Goal: Task Accomplishment & Management: Manage account settings

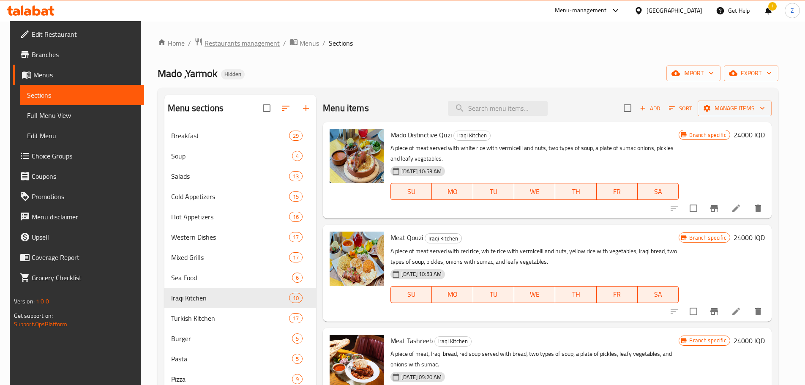
click at [225, 44] on span "Restaurants management" at bounding box center [242, 43] width 75 height 10
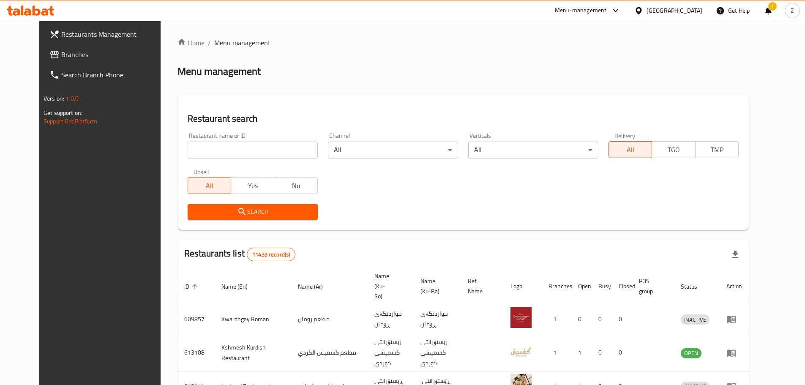
click at [246, 152] on input "search" at bounding box center [253, 150] width 130 height 17
paste input "687241"
type input "687241"
click at [247, 213] on span "Search" at bounding box center [252, 212] width 117 height 11
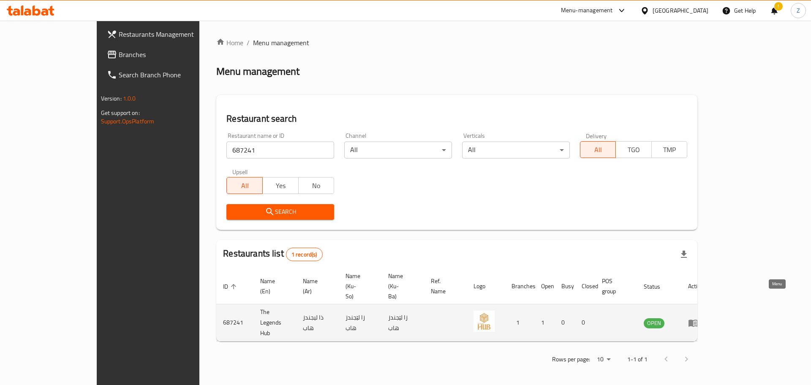
click at [698, 320] on icon "enhanced table" at bounding box center [693, 323] width 9 height 7
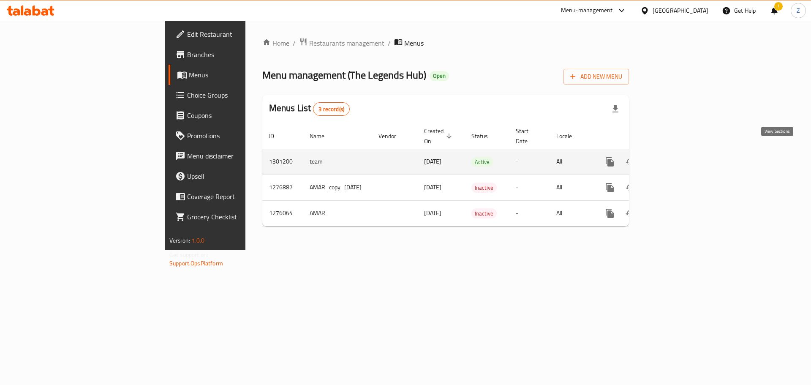
click at [681, 152] on link "enhanced table" at bounding box center [671, 162] width 20 height 20
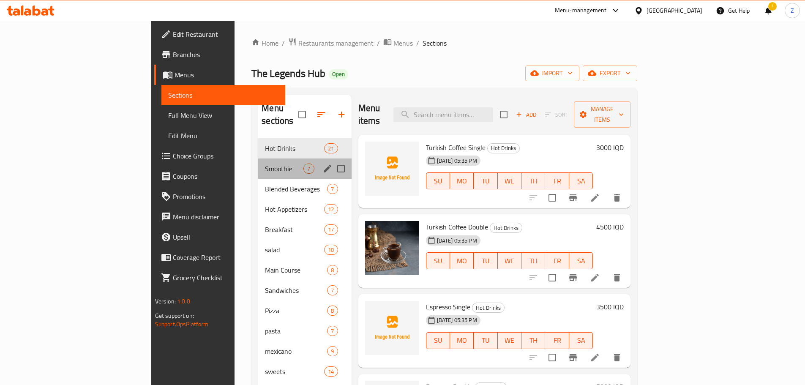
click at [258, 161] on div "Smoothie 7" at bounding box center [304, 168] width 93 height 20
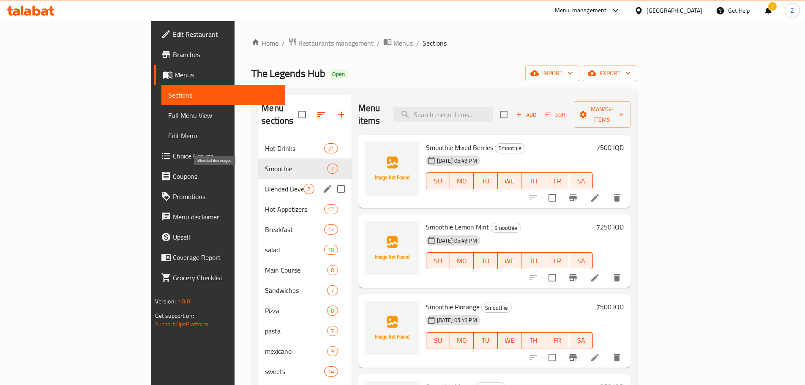
click at [265, 184] on span "Blended Beverages" at bounding box center [284, 189] width 38 height 10
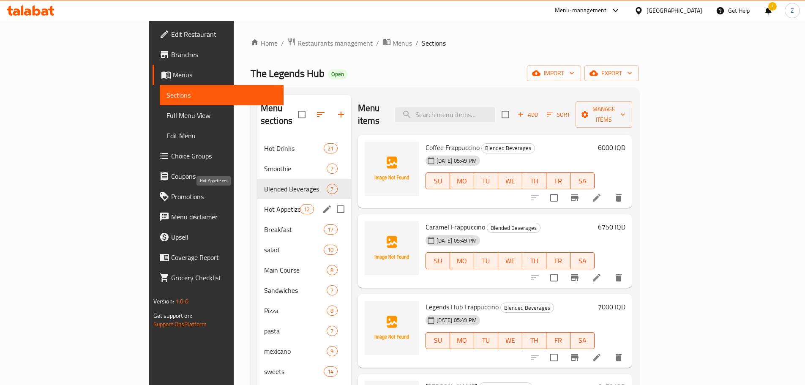
click at [264, 204] on span "Hot Appetizers" at bounding box center [282, 209] width 36 height 10
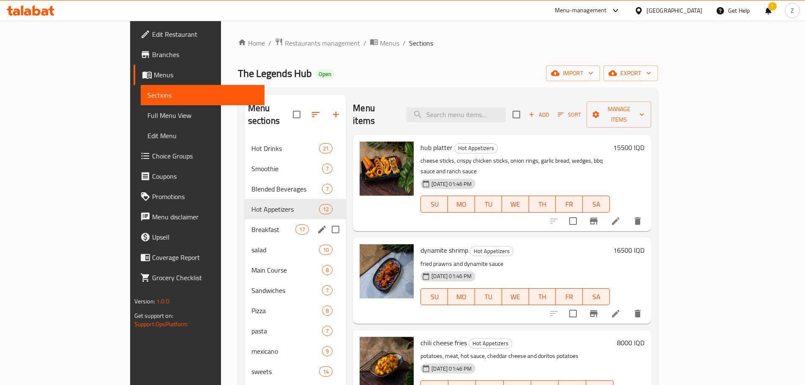
click at [251, 224] on span "Breakfast" at bounding box center [273, 229] width 44 height 10
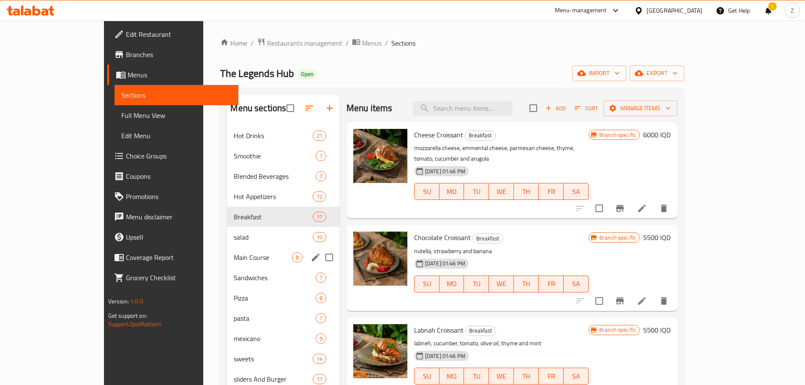
click at [227, 250] on div "Main Course 8" at bounding box center [283, 257] width 112 height 20
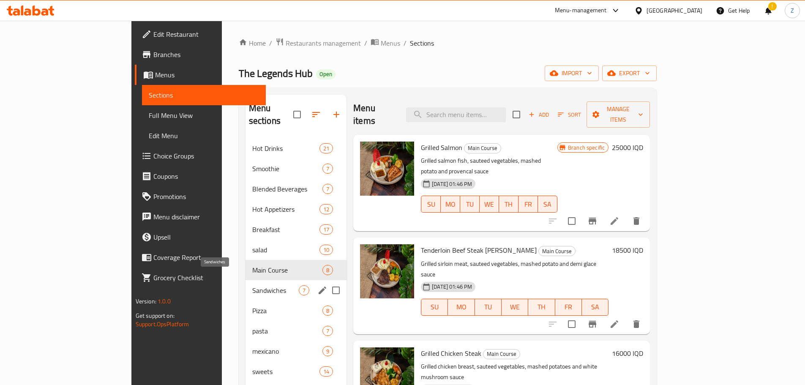
click at [252, 285] on span "Sandwiches" at bounding box center [275, 290] width 46 height 10
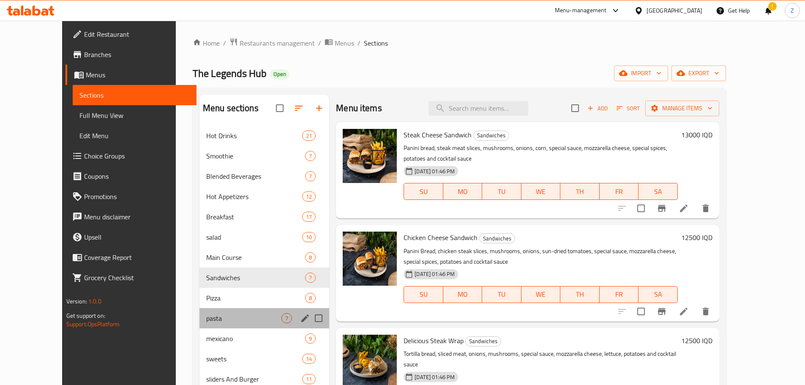
click at [216, 311] on div "pasta 7" at bounding box center [264, 318] width 130 height 20
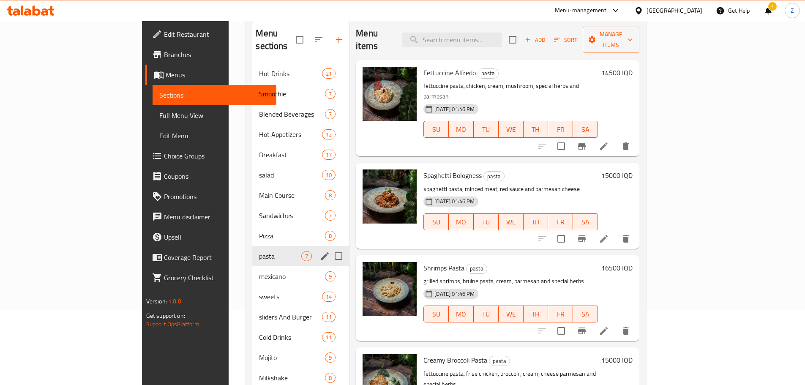
scroll to position [153, 0]
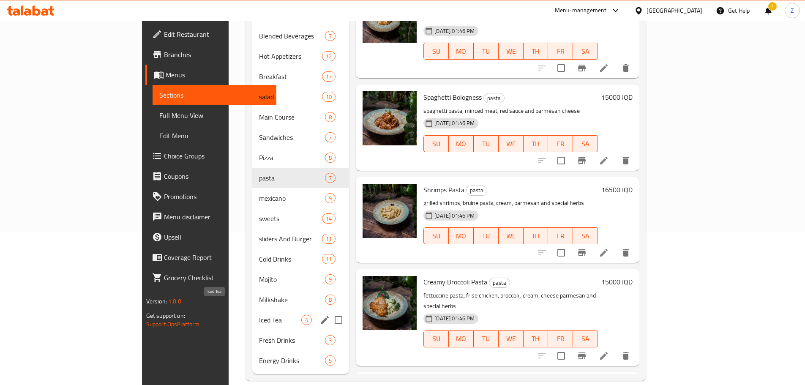
click at [259, 315] on span "Iced Tea" at bounding box center [280, 320] width 42 height 10
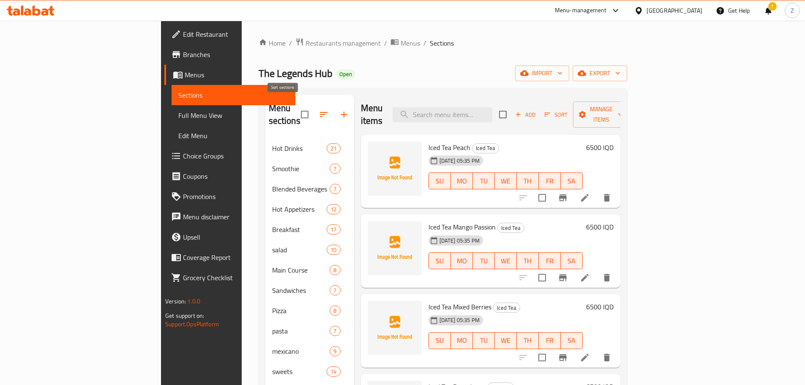
click at [314, 112] on button "button" at bounding box center [324, 114] width 20 height 20
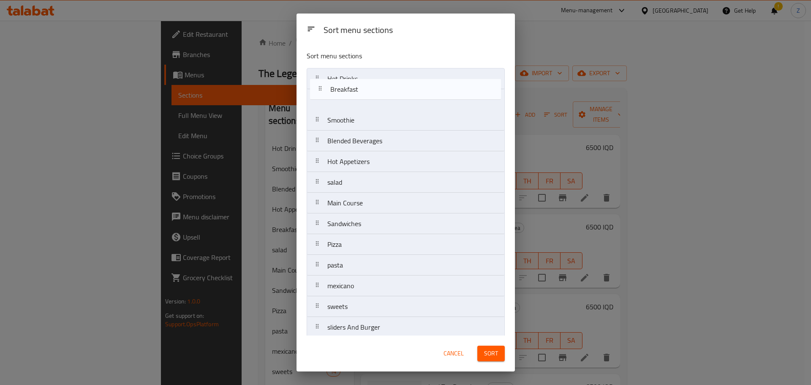
drag, startPoint x: 350, startPoint y: 161, endPoint x: 355, endPoint y: 76, distance: 84.7
click at [355, 76] on nav "Hot Drinks Smoothie Blended Beverages Hot Appetizers Breakfast salad Main Cours…" at bounding box center [406, 265] width 198 height 394
drag, startPoint x: 344, startPoint y: 167, endPoint x: 350, endPoint y: 103, distance: 64.0
click at [350, 103] on nav "Breakfast Hot Drinks Smoothie Blended Beverages Hot Appetizers salad Main Cours…" at bounding box center [406, 265] width 198 height 394
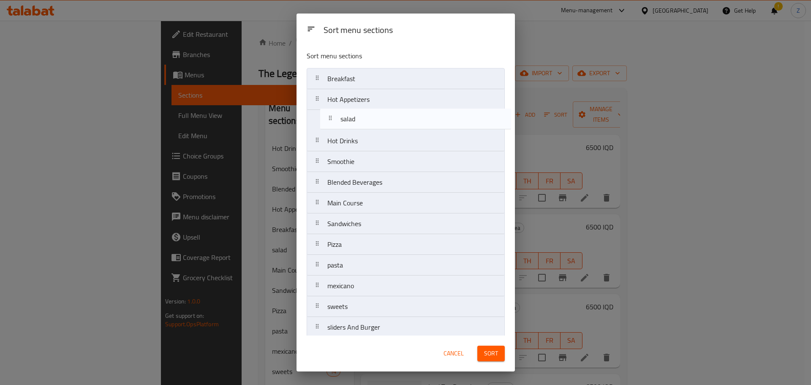
click at [350, 116] on nav "Breakfast Hot Appetizers Hot Drinks Smoothie Blended Beverages salad Main Cours…" at bounding box center [406, 265] width 198 height 394
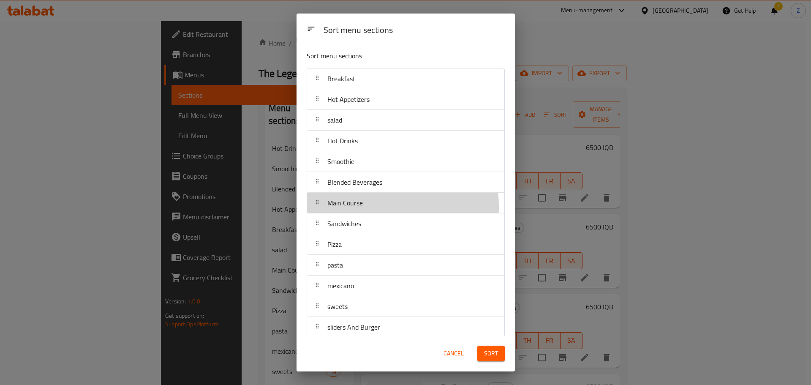
click at [358, 207] on span "Main Course" at bounding box center [346, 203] width 36 height 13
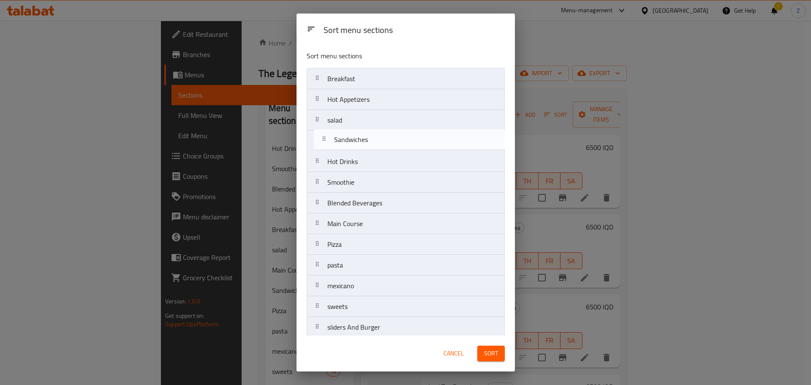
drag, startPoint x: 353, startPoint y: 224, endPoint x: 360, endPoint y: 136, distance: 88.6
click at [360, 136] on nav "Breakfast Hot Appetizers salad Hot Drinks Smoothie Blended Beverages Main Cours…" at bounding box center [406, 265] width 198 height 394
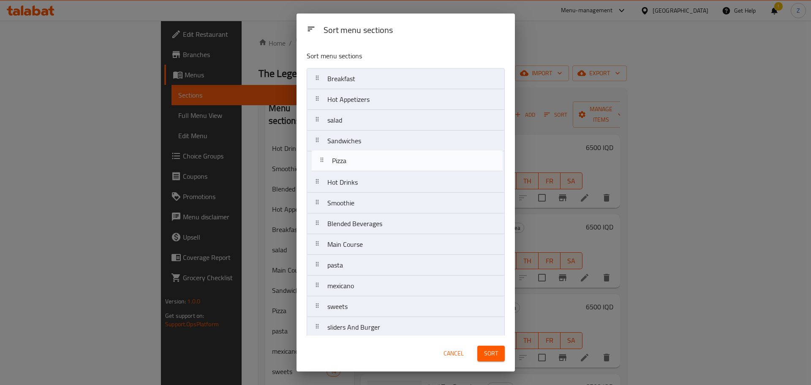
drag, startPoint x: 354, startPoint y: 238, endPoint x: 359, endPoint y: 159, distance: 78.7
click at [359, 159] on nav "Breakfast Hot Appetizers salad Sandwiches Hot Drinks Smoothie Blended Beverages…" at bounding box center [406, 265] width 198 height 394
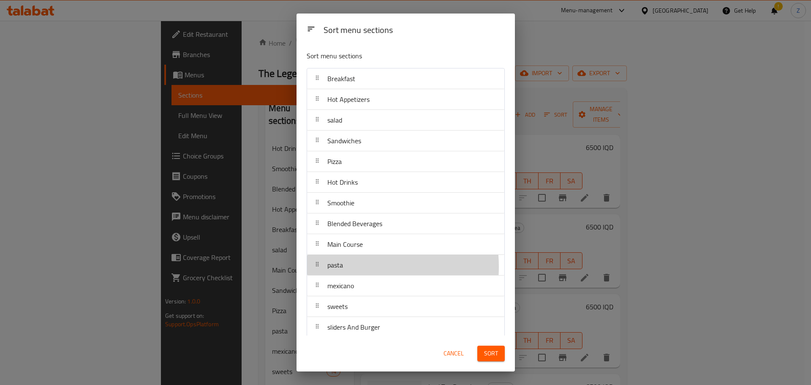
scroll to position [0, 0]
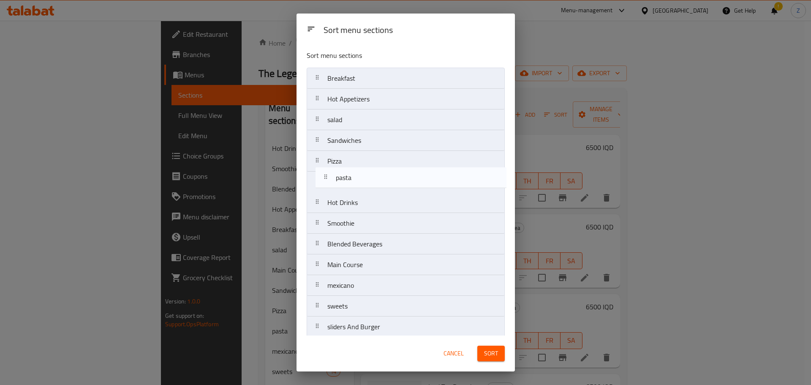
drag, startPoint x: 349, startPoint y: 267, endPoint x: 357, endPoint y: 174, distance: 92.9
click at [357, 174] on nav "Breakfast Hot Appetizers salad Sandwiches Pizza Hot Drinks Smoothie Blended Bev…" at bounding box center [406, 265] width 198 height 394
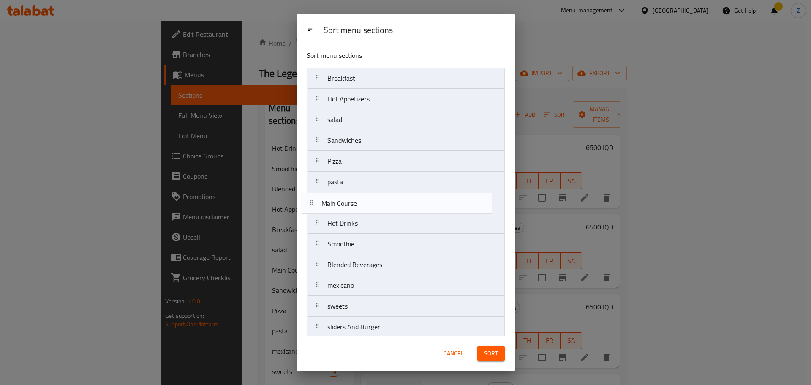
drag, startPoint x: 360, startPoint y: 262, endPoint x: 352, endPoint y: 190, distance: 72.2
click at [352, 190] on nav "Breakfast Hot Appetizers salad Sandwiches Pizza pasta Hot Drinks Smoothie Blend…" at bounding box center [406, 265] width 198 height 394
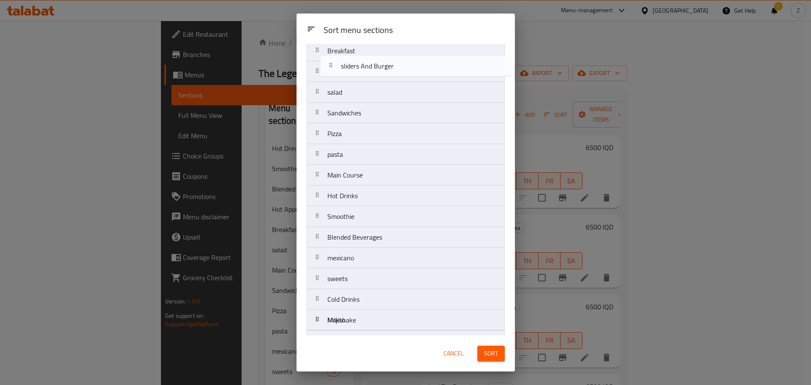
scroll to position [0, 0]
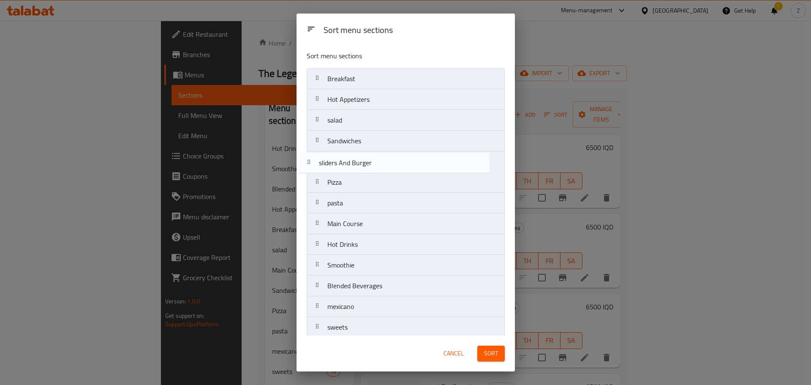
drag, startPoint x: 378, startPoint y: 203, endPoint x: 369, endPoint y: 164, distance: 40.2
click at [369, 164] on nav "Breakfast Hot Appetizers salad Sandwiches Pizza pasta Main Course Hot Drinks Sm…" at bounding box center [406, 265] width 198 height 394
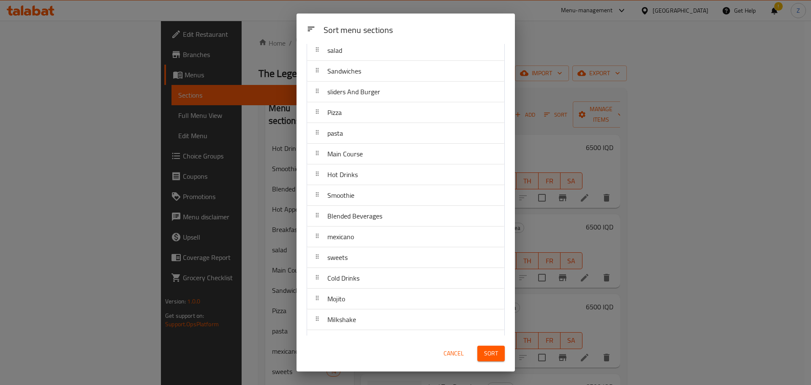
scroll to position [130, 0]
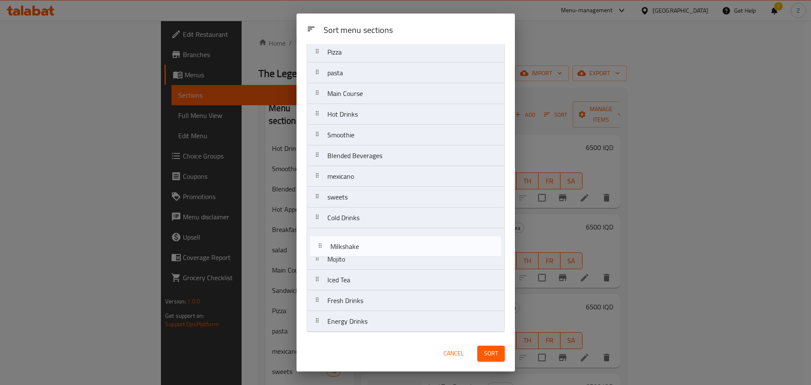
drag, startPoint x: 372, startPoint y: 264, endPoint x: 379, endPoint y: 260, distance: 7.4
click at [377, 247] on nav "Breakfast Hot Appetizers salad Sandwiches sliders And Burger Pizza pasta Main C…" at bounding box center [406, 135] width 198 height 394
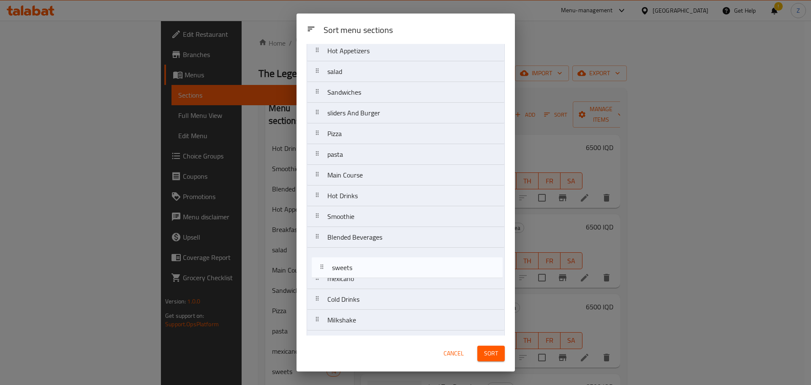
scroll to position [51, 0]
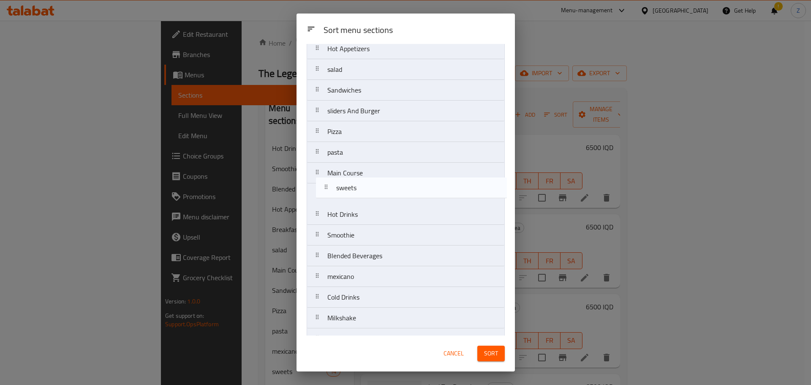
drag, startPoint x: 358, startPoint y: 285, endPoint x: 367, endPoint y: 186, distance: 100.2
click at [367, 186] on nav "Breakfast Hot Appetizers salad Sandwiches sliders And Burger Pizza pasta Main C…" at bounding box center [406, 214] width 198 height 394
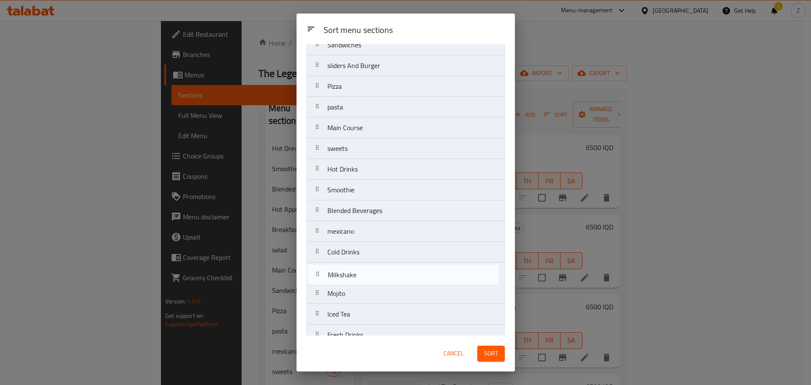
scroll to position [96, 0]
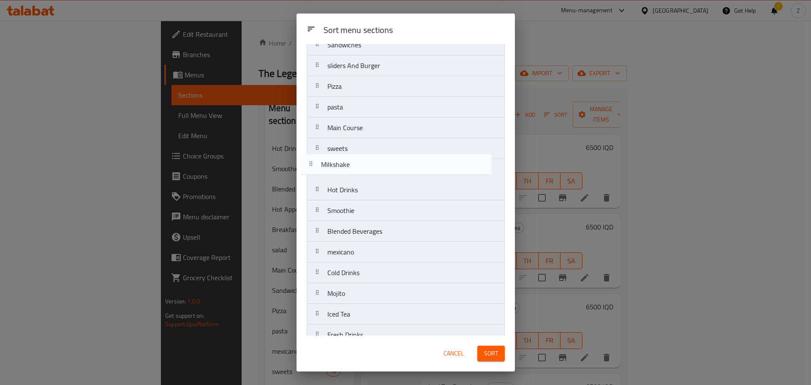
drag, startPoint x: 372, startPoint y: 286, endPoint x: 366, endPoint y: 172, distance: 113.4
click at [366, 172] on nav "Breakfast Hot Appetizers salad Sandwiches sliders And Burger Pizza pasta Main C…" at bounding box center [406, 169] width 198 height 394
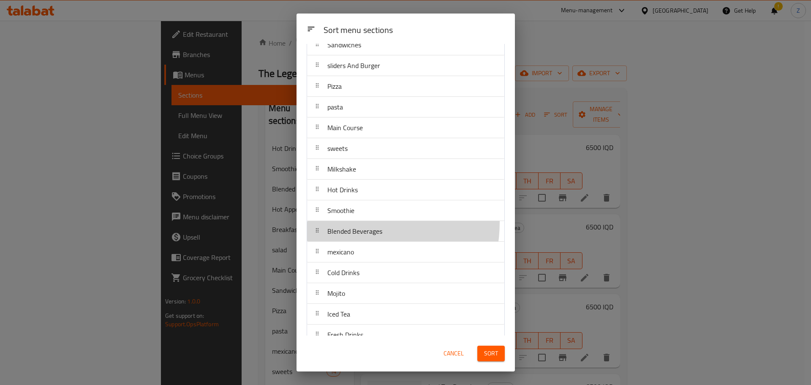
click at [353, 220] on nav "Breakfast Hot Appetizers salad Sandwiches sliders And Burger Pizza pasta Main C…" at bounding box center [406, 169] width 198 height 394
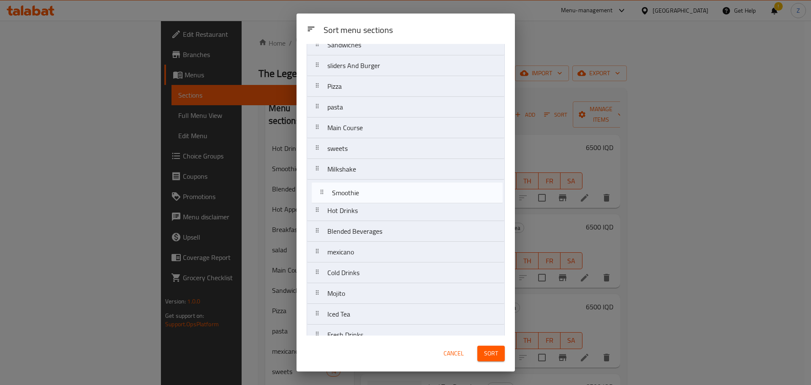
click at [360, 191] on nav "Breakfast Hot Appetizers salad Sandwiches sliders And Burger Pizza pasta Main C…" at bounding box center [406, 169] width 198 height 394
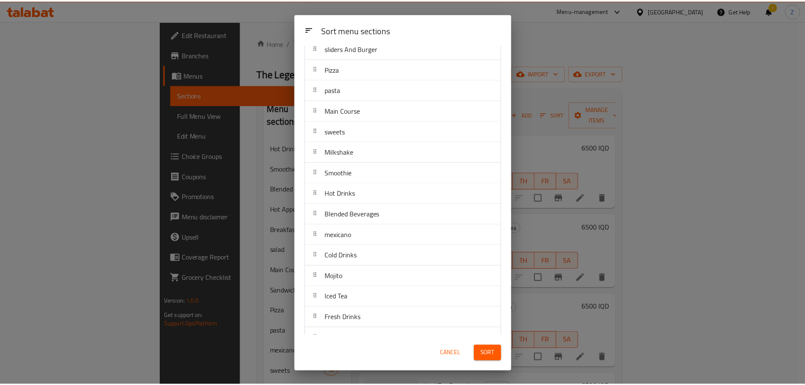
scroll to position [130, 0]
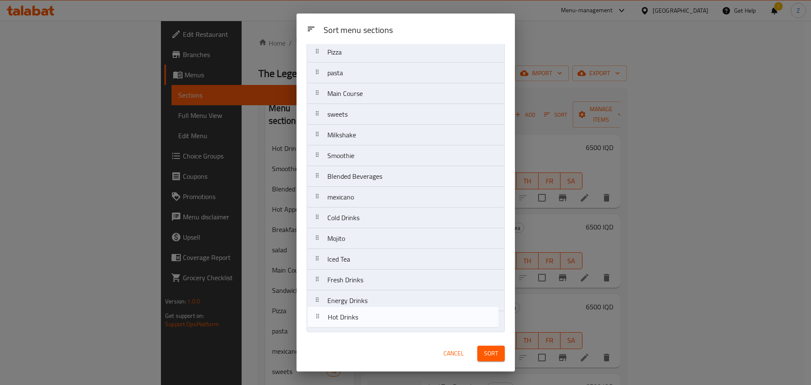
drag, startPoint x: 363, startPoint y: 178, endPoint x: 360, endPoint y: 330, distance: 153.0
click at [361, 329] on nav "Breakfast Hot Appetizers salad Sandwiches sliders And Burger Pizza pasta Main C…" at bounding box center [406, 135] width 198 height 394
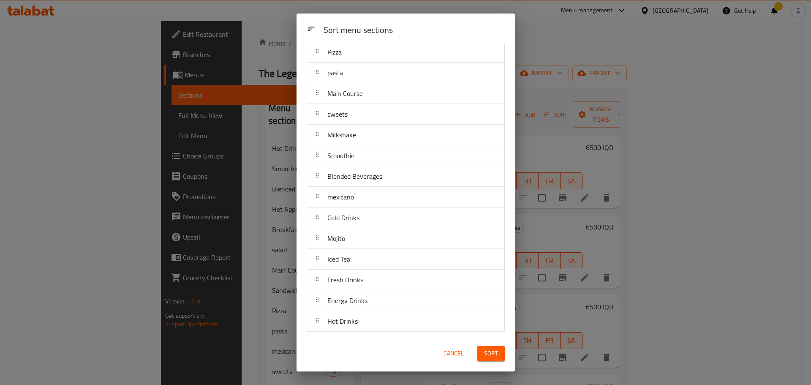
click at [477, 345] on div "Sort" at bounding box center [491, 354] width 38 height 26
click at [485, 355] on span "Sort" at bounding box center [491, 353] width 14 height 11
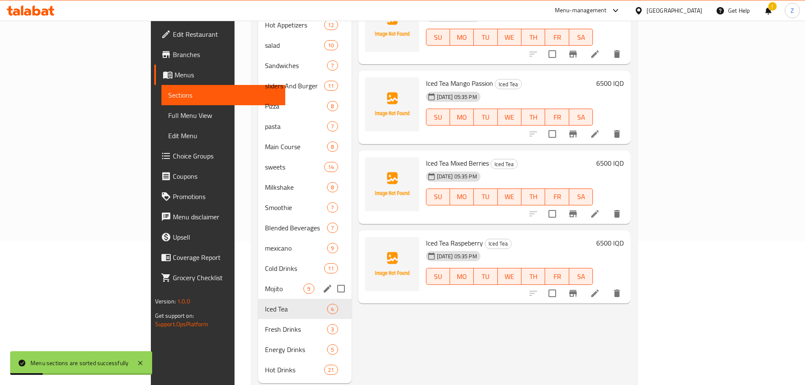
scroll to position [153, 0]
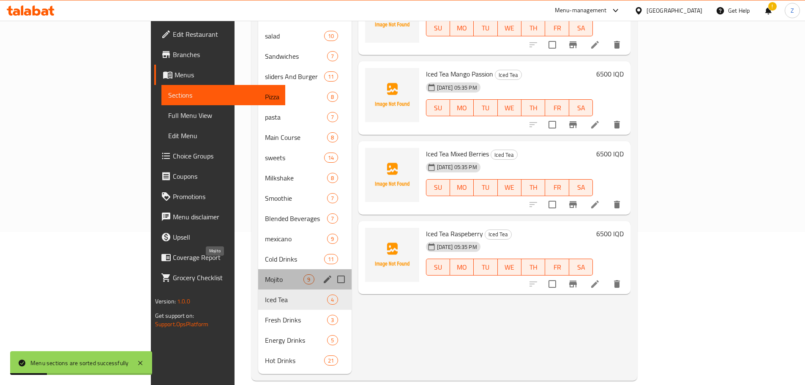
click at [265, 274] on span "Mojito" at bounding box center [284, 279] width 38 height 10
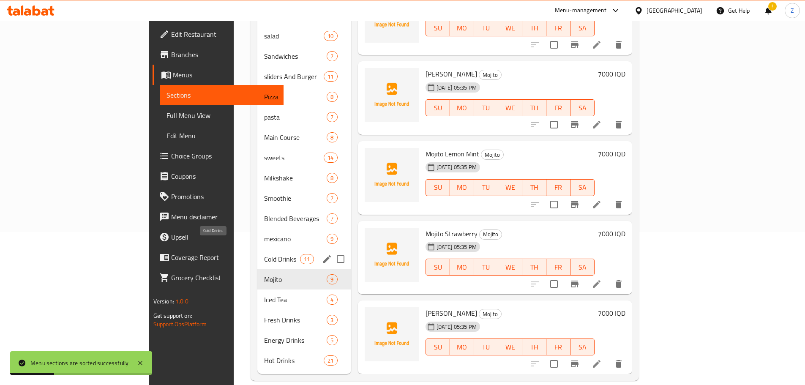
click at [264, 254] on span "Cold Drinks" at bounding box center [282, 259] width 36 height 10
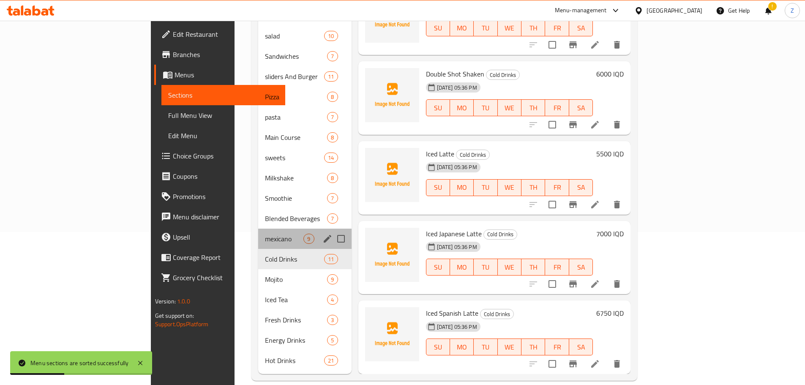
click at [258, 232] on div "mexicano 9" at bounding box center [304, 239] width 93 height 20
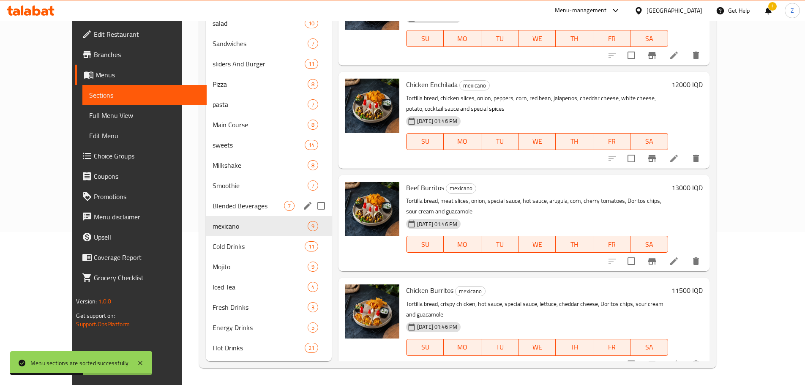
click at [229, 214] on div "Blended Beverages 7" at bounding box center [269, 206] width 126 height 20
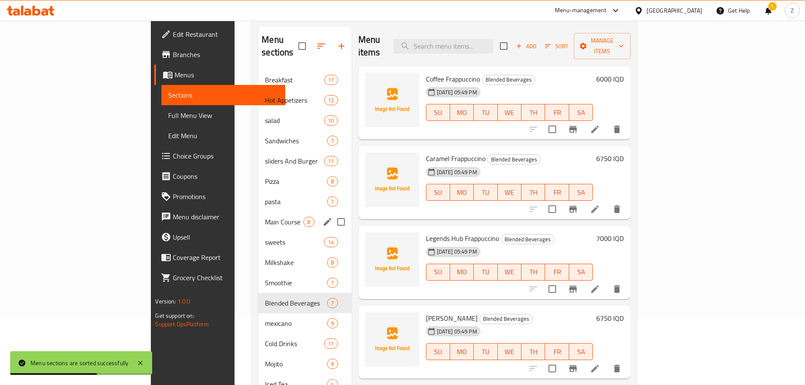
click at [258, 214] on div "Main Course 8" at bounding box center [304, 222] width 93 height 20
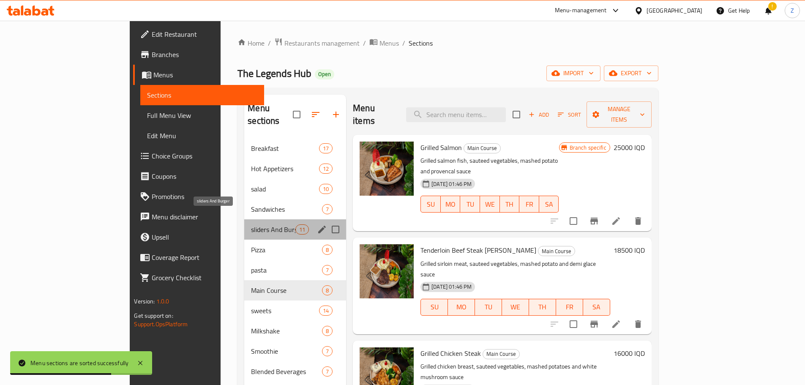
click at [251, 224] on span "sliders And Burger" at bounding box center [273, 229] width 44 height 10
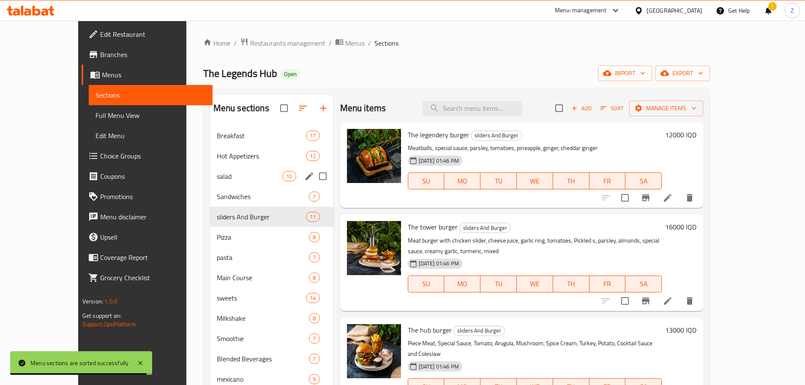
click at [304, 175] on icon "edit" at bounding box center [309, 176] width 10 height 10
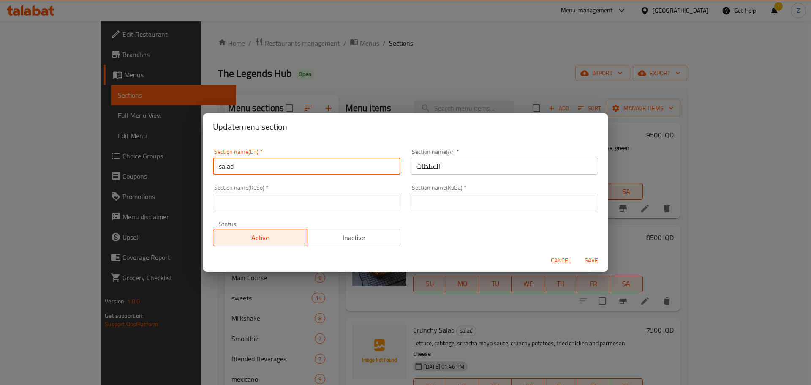
drag, startPoint x: 224, startPoint y: 169, endPoint x: 214, endPoint y: 166, distance: 10.0
click at [214, 166] on input "salad" at bounding box center [307, 166] width 188 height 17
click at [258, 166] on input "salad" at bounding box center [307, 166] width 188 height 17
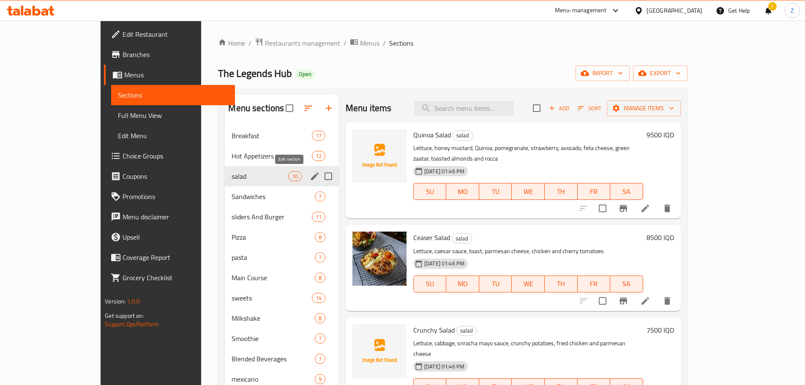
click at [310, 174] on icon "edit" at bounding box center [315, 176] width 10 height 10
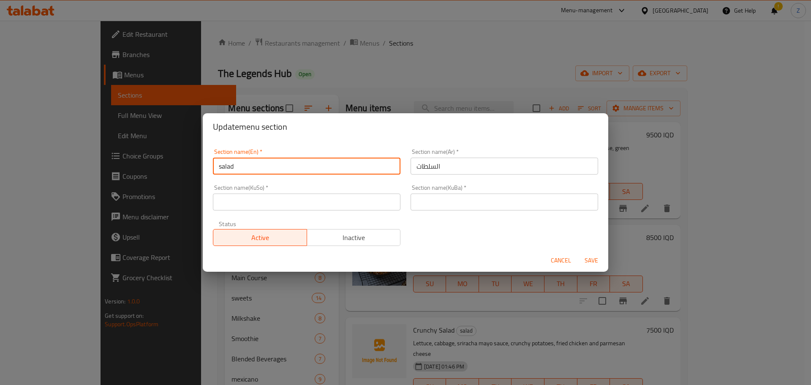
click at [270, 170] on input "salad" at bounding box center [307, 166] width 188 height 17
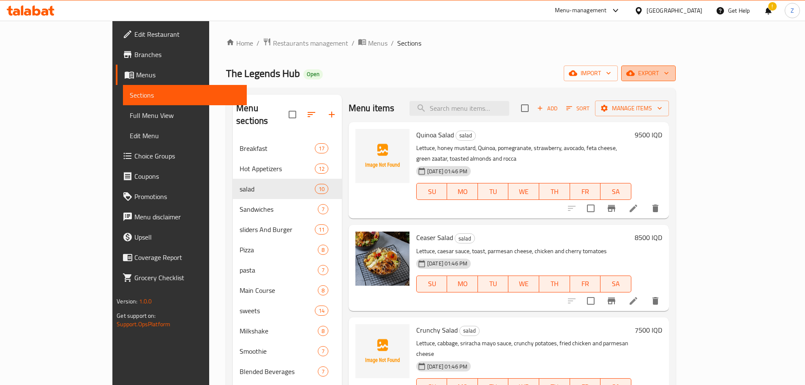
click at [669, 71] on span "export" at bounding box center [648, 73] width 41 height 11
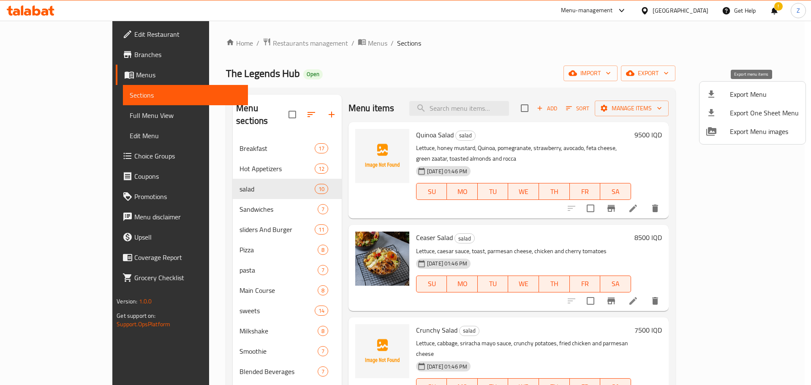
click at [742, 89] on span "Export Menu" at bounding box center [764, 94] width 69 height 10
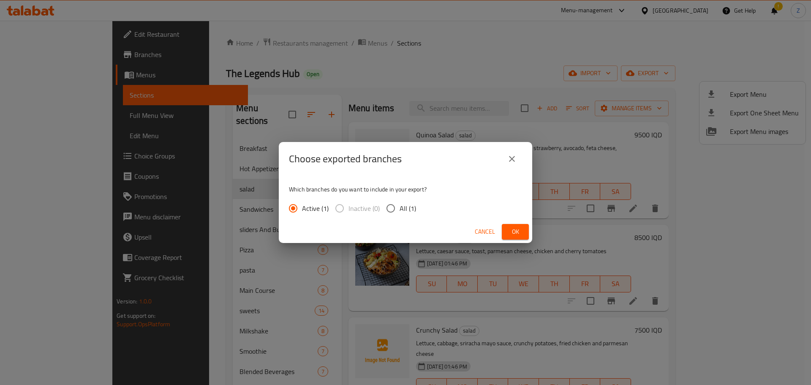
click at [522, 231] on span "Ok" at bounding box center [516, 232] width 14 height 11
